Goal: Task Accomplishment & Management: Manage account settings

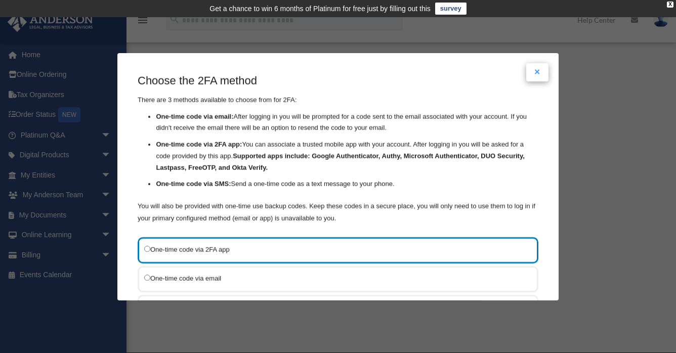
click at [541, 69] on button "Close modal" at bounding box center [537, 72] width 22 height 18
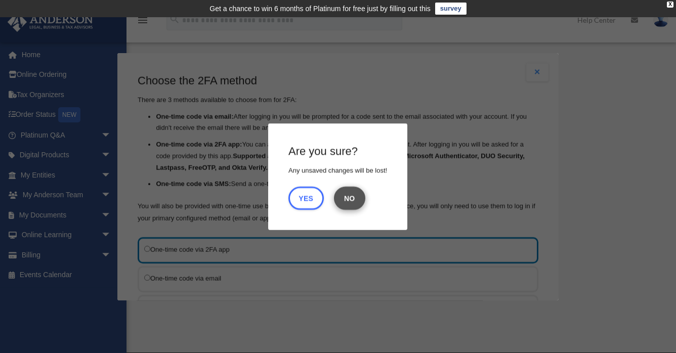
click at [347, 199] on button "No" at bounding box center [349, 197] width 31 height 23
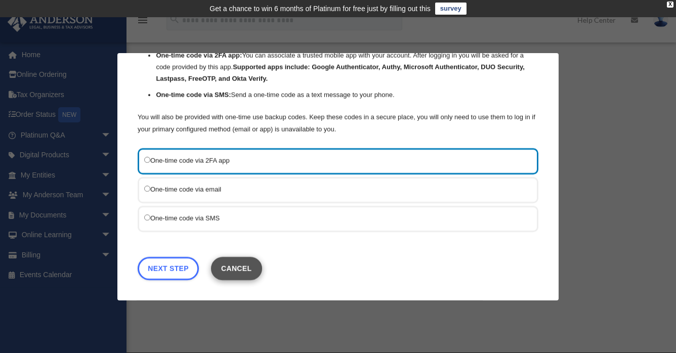
scroll to position [89, 0]
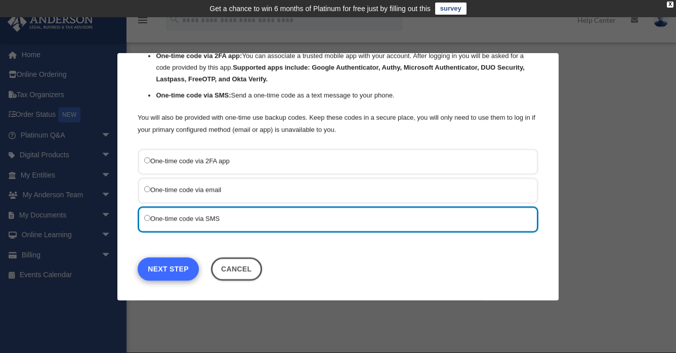
click at [162, 266] on link "Next Step" at bounding box center [168, 268] width 61 height 23
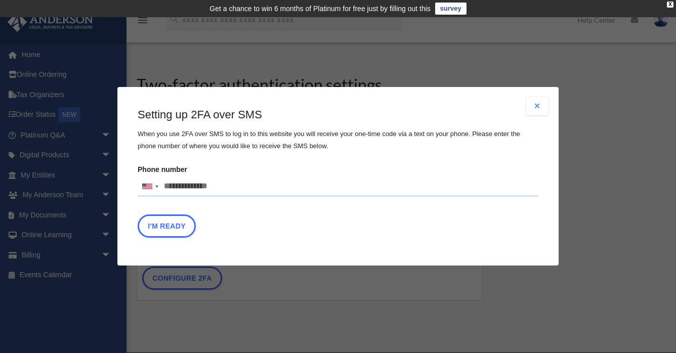
click at [228, 187] on input "Phone number United States +1 United Kingdom +44 Afghanistan (‫افغانستان‬‎) +93…" at bounding box center [338, 187] width 401 height 20
type input "**********"
click at [177, 227] on button "I'm Ready" at bounding box center [167, 226] width 58 height 23
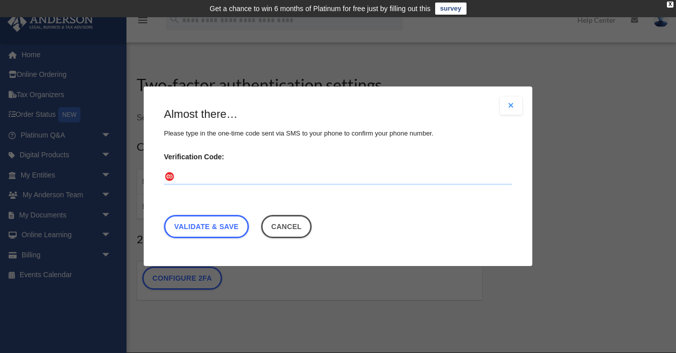
click at [183, 171] on input "Verification Code:" at bounding box center [338, 177] width 348 height 16
type input "******"
click at [203, 223] on link "Validate & Save" at bounding box center [206, 227] width 85 height 23
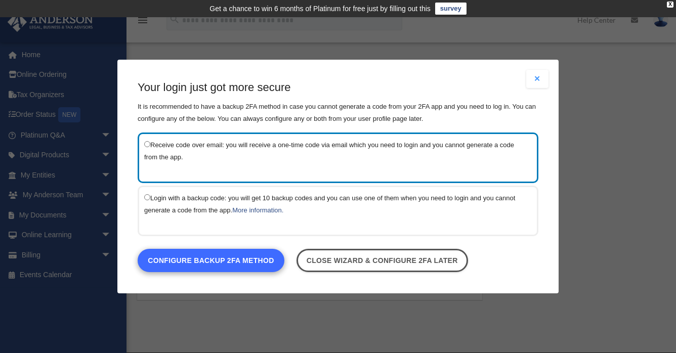
click at [179, 261] on link "Configure backup 2FA method" at bounding box center [211, 260] width 147 height 23
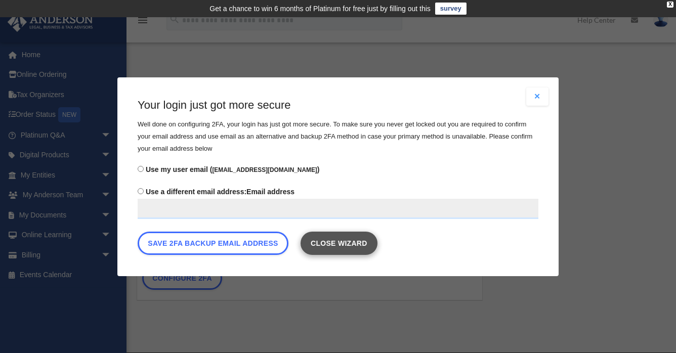
click at [332, 241] on link "Close wizard" at bounding box center [339, 242] width 77 height 23
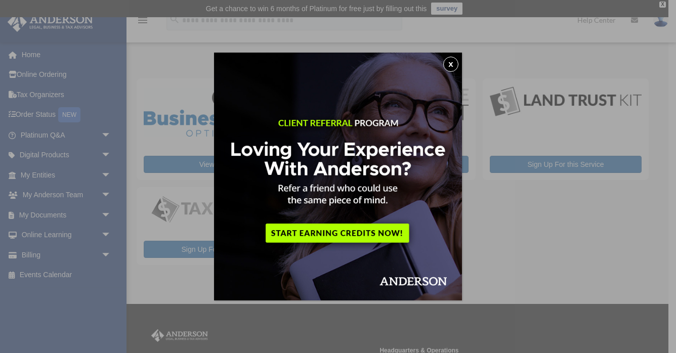
click at [452, 65] on button "x" at bounding box center [450, 64] width 15 height 15
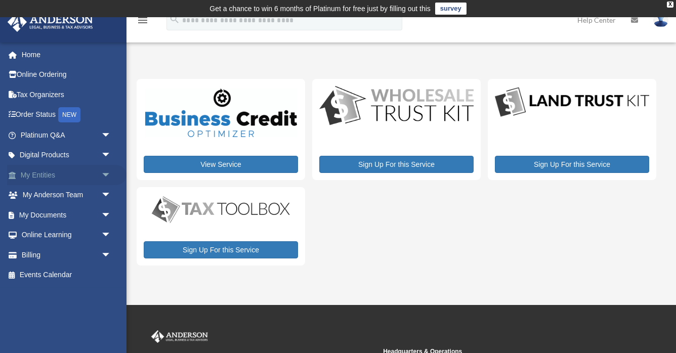
click at [52, 170] on link "My Entities arrow_drop_down" at bounding box center [66, 175] width 119 height 20
click at [105, 171] on span "arrow_drop_down" at bounding box center [111, 175] width 20 height 21
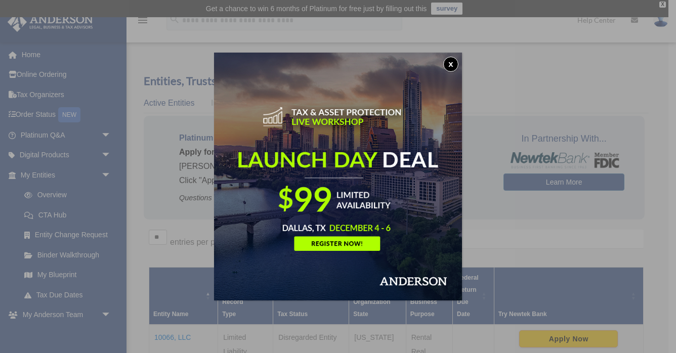
click at [450, 63] on button "x" at bounding box center [450, 64] width 15 height 15
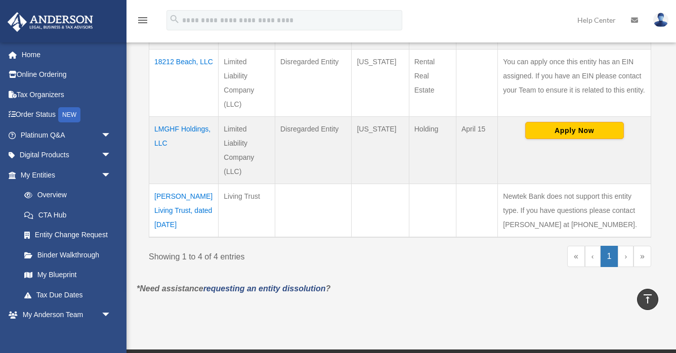
scroll to position [343, 0]
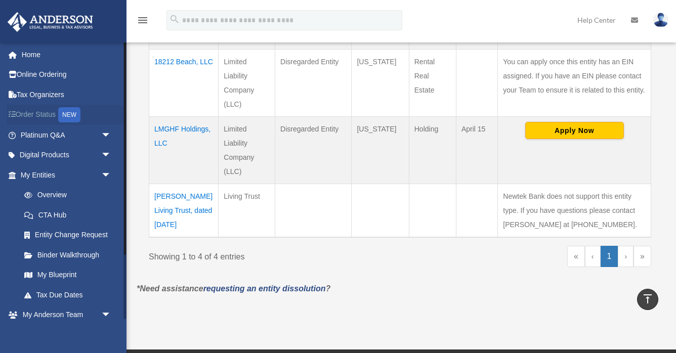
click at [74, 111] on div "NEW" at bounding box center [69, 114] width 22 height 15
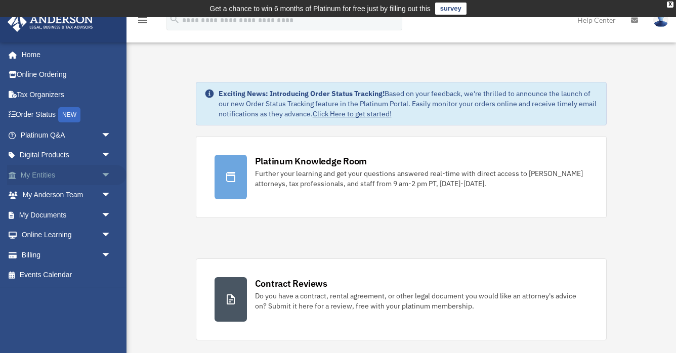
click at [46, 168] on link "My Entities arrow_drop_down" at bounding box center [66, 175] width 119 height 20
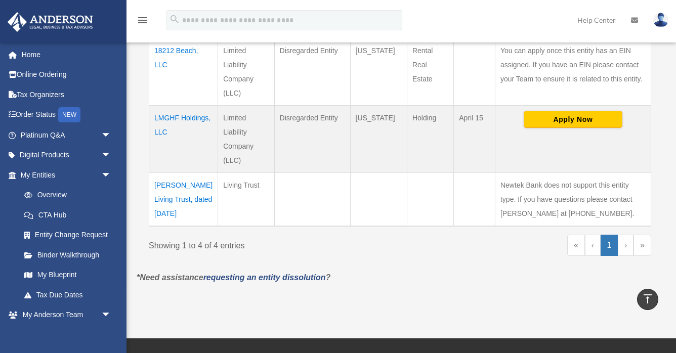
scroll to position [362, 0]
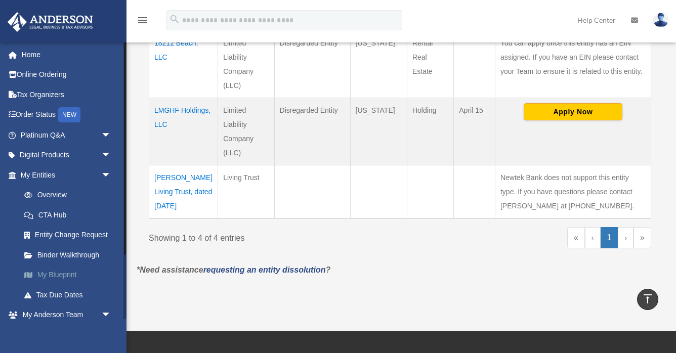
click at [64, 272] on link "My Blueprint" at bounding box center [70, 275] width 112 height 20
click at [57, 271] on link "My Blueprint" at bounding box center [70, 275] width 112 height 20
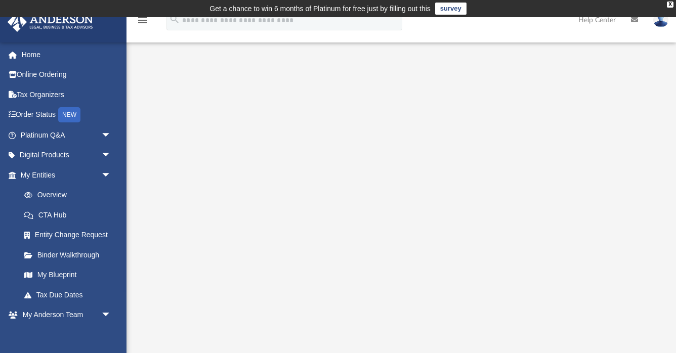
click at [664, 25] on img at bounding box center [660, 20] width 15 height 15
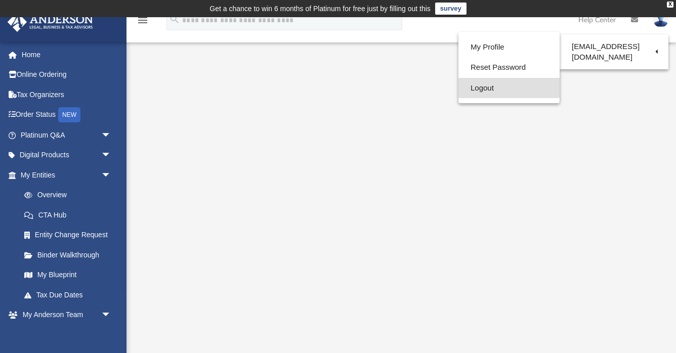
click at [485, 90] on link "Logout" at bounding box center [508, 88] width 101 height 21
